Goal: Check status: Check status

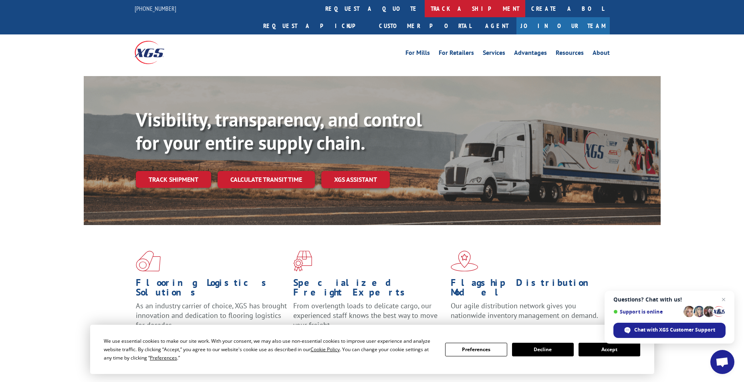
click at [425, 7] on link "track a shipment" at bounding box center [475, 8] width 101 height 17
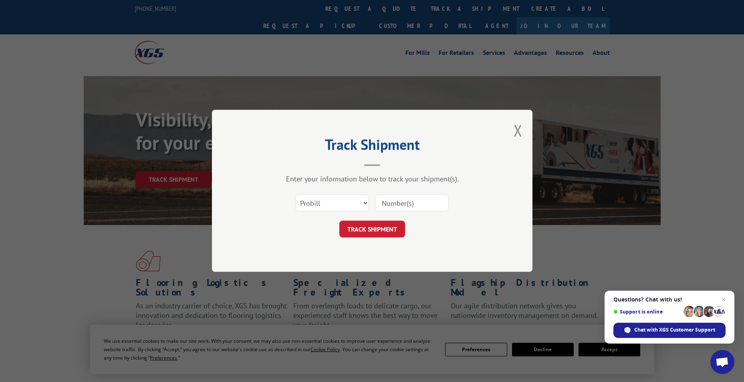
click at [399, 204] on input at bounding box center [412, 203] width 74 height 17
paste input "17496368"
type input "17496368"
click at [379, 230] on button "TRACK SHIPMENT" at bounding box center [372, 229] width 66 height 17
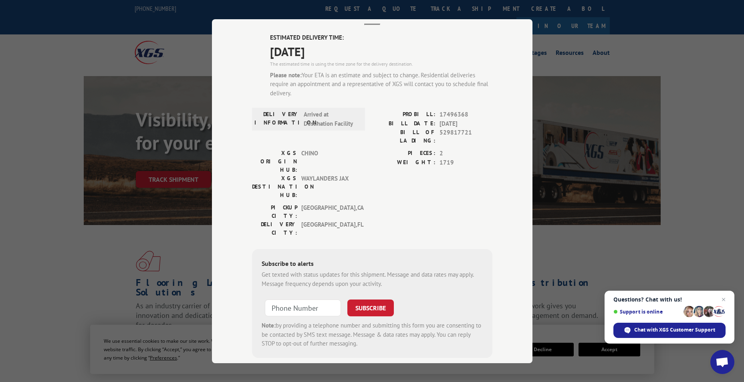
scroll to position [62, 0]
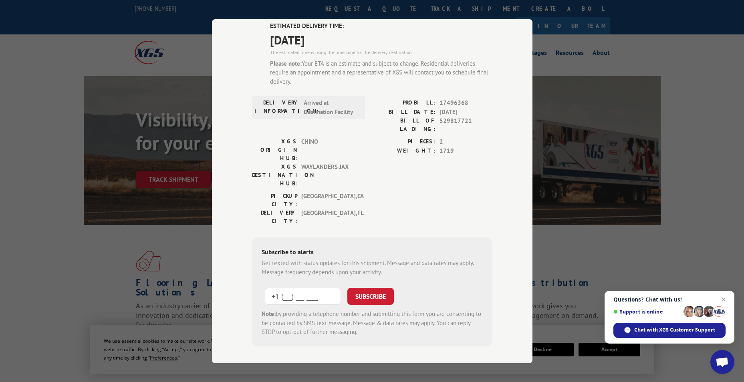
click at [285, 288] on input "+1 (___) ___-____" at bounding box center [303, 296] width 76 height 17
type input "[PHONE_NUMBER]"
click at [383, 288] on button "SUBSCRIBE" at bounding box center [370, 296] width 46 height 17
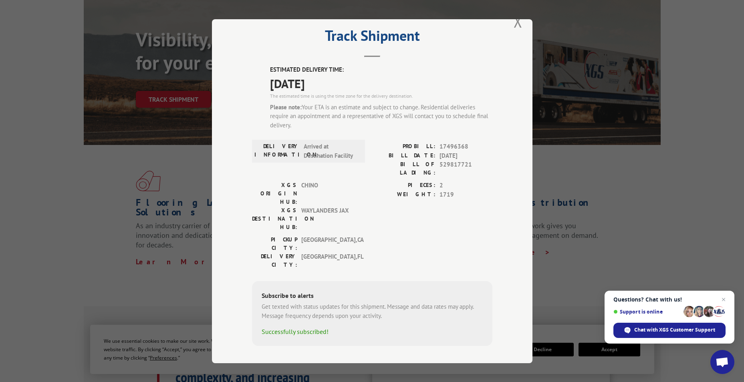
scroll to position [0, 0]
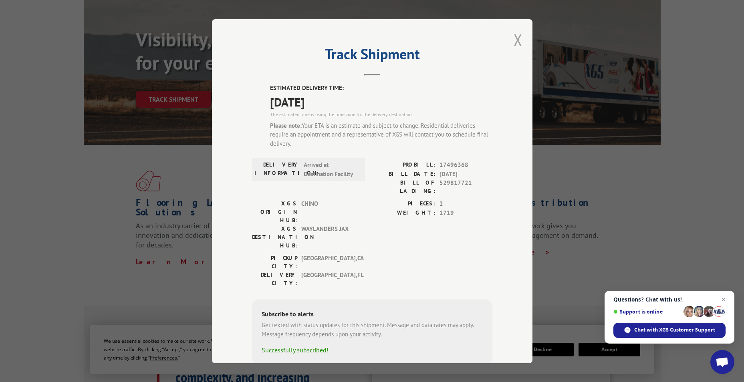
click at [515, 39] on button "Close modal" at bounding box center [518, 39] width 9 height 21
